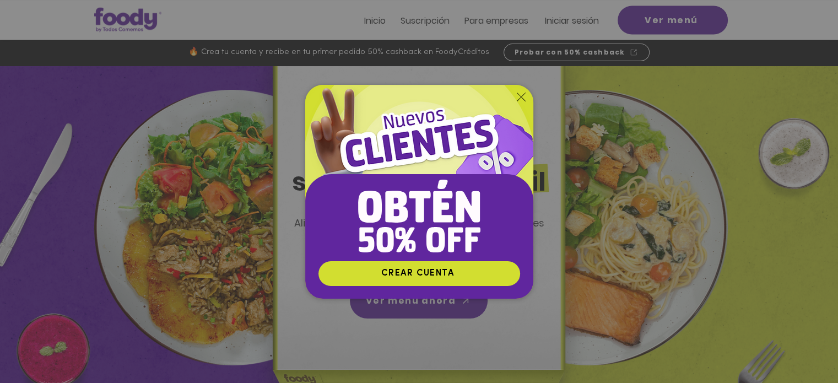
click at [518, 98] on icon "Volver al sitio" at bounding box center [521, 97] width 9 height 9
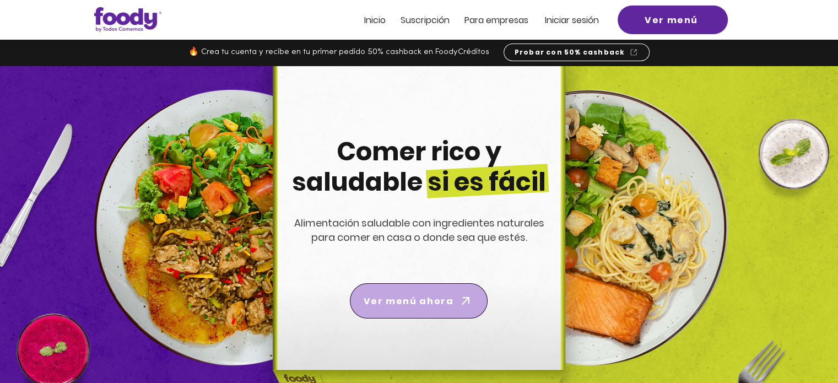
click at [443, 301] on span "Ver menú ahora" at bounding box center [409, 301] width 90 height 14
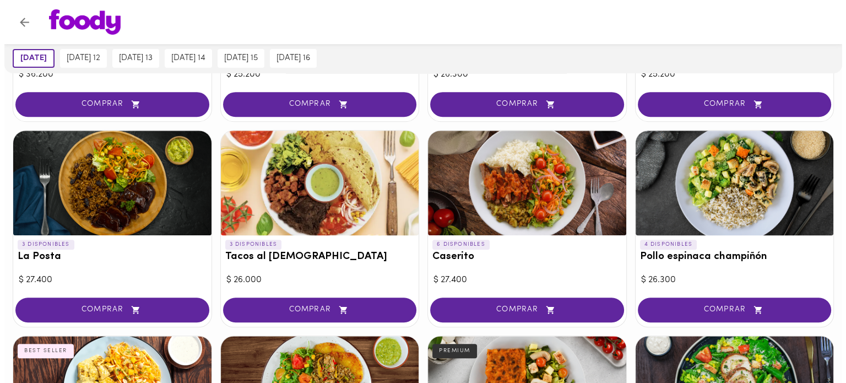
scroll to position [443, 0]
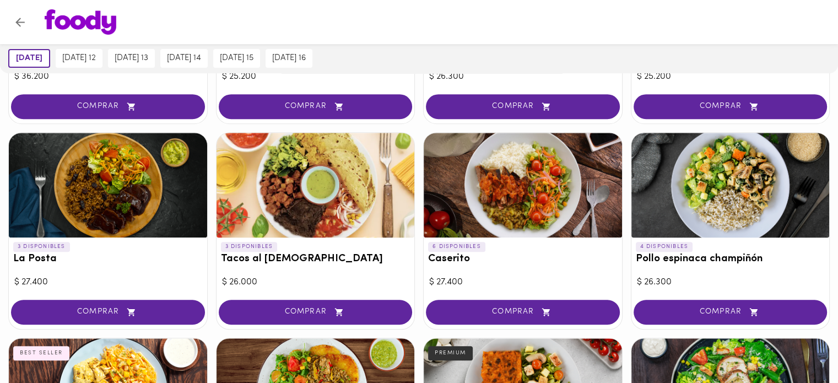
click at [745, 180] on div at bounding box center [730, 185] width 198 height 105
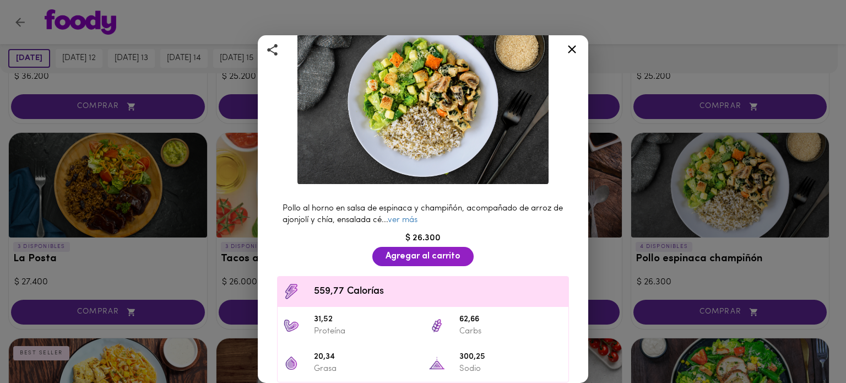
scroll to position [63, 0]
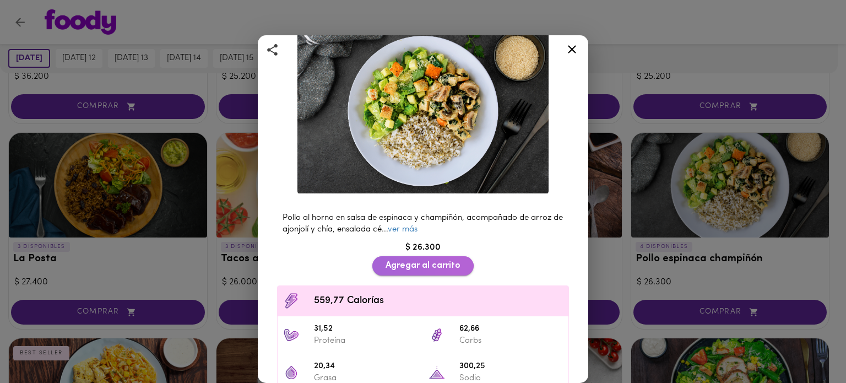
click at [396, 263] on span "Agregar al carrito" at bounding box center [423, 266] width 75 height 10
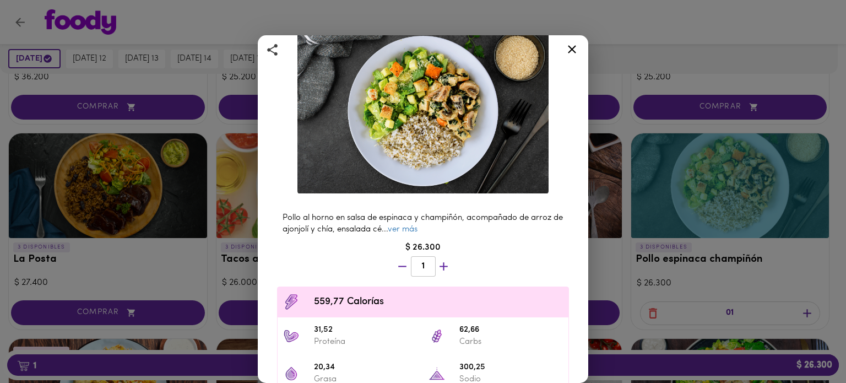
scroll to position [180, 0]
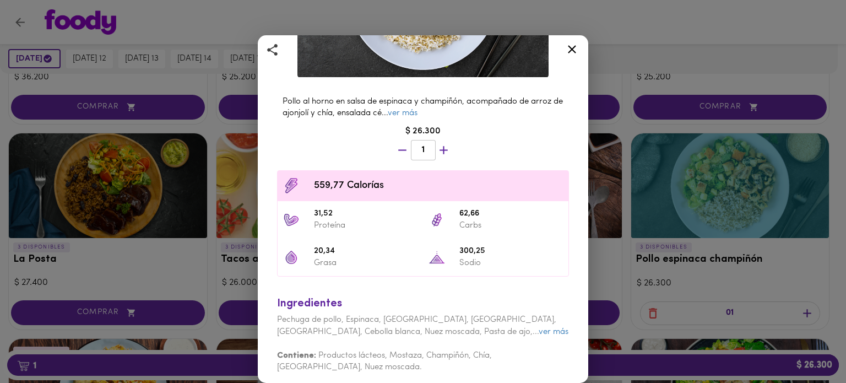
click at [573, 48] on icon at bounding box center [572, 49] width 8 height 8
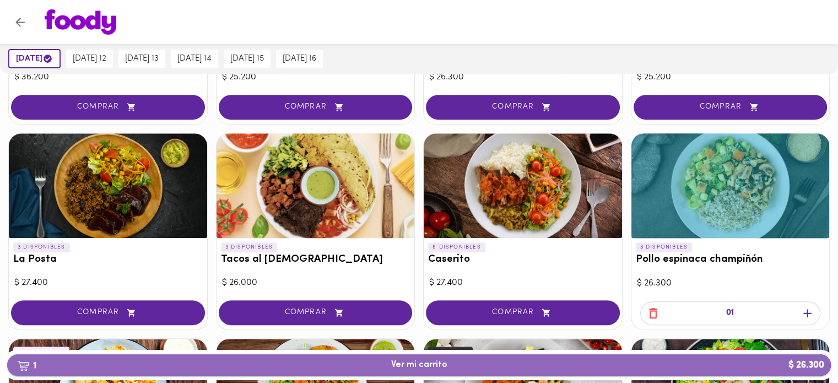
click at [400, 366] on span "1 Ver mi carrito $ 26.300" at bounding box center [419, 365] width 56 height 10
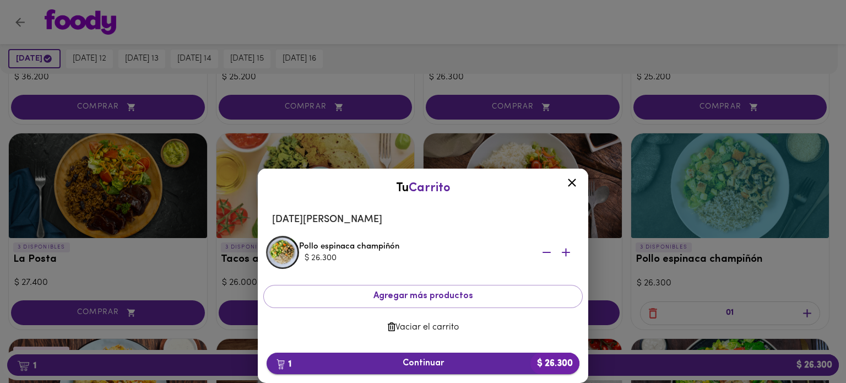
click at [421, 360] on span "1 Continuar $ 26.300" at bounding box center [422, 363] width 295 height 10
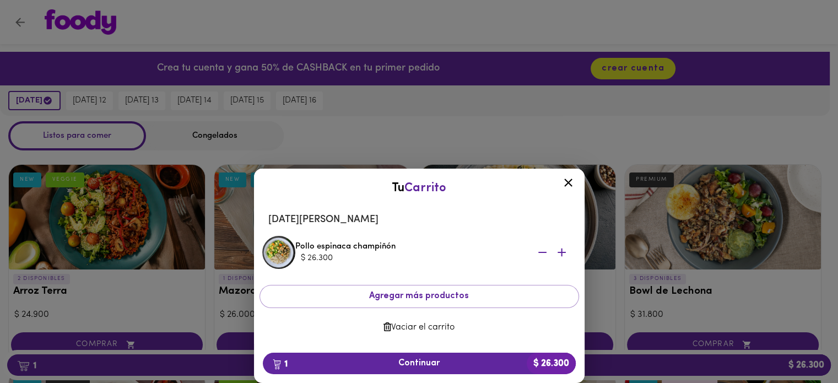
scroll to position [401, 0]
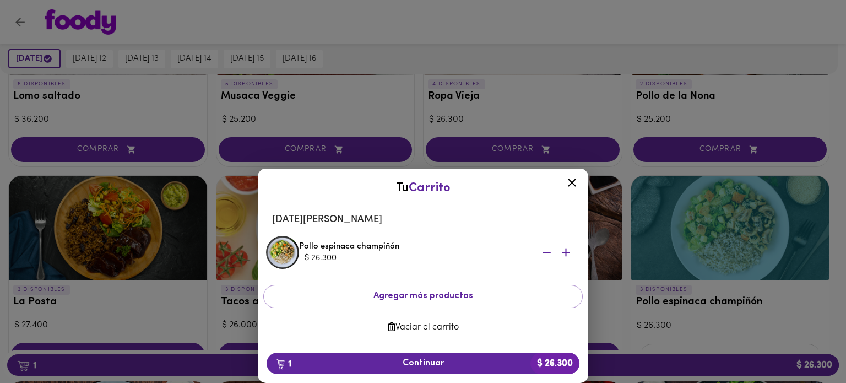
click at [573, 178] on icon at bounding box center [572, 183] width 14 height 14
